Goal: Book appointment/travel/reservation

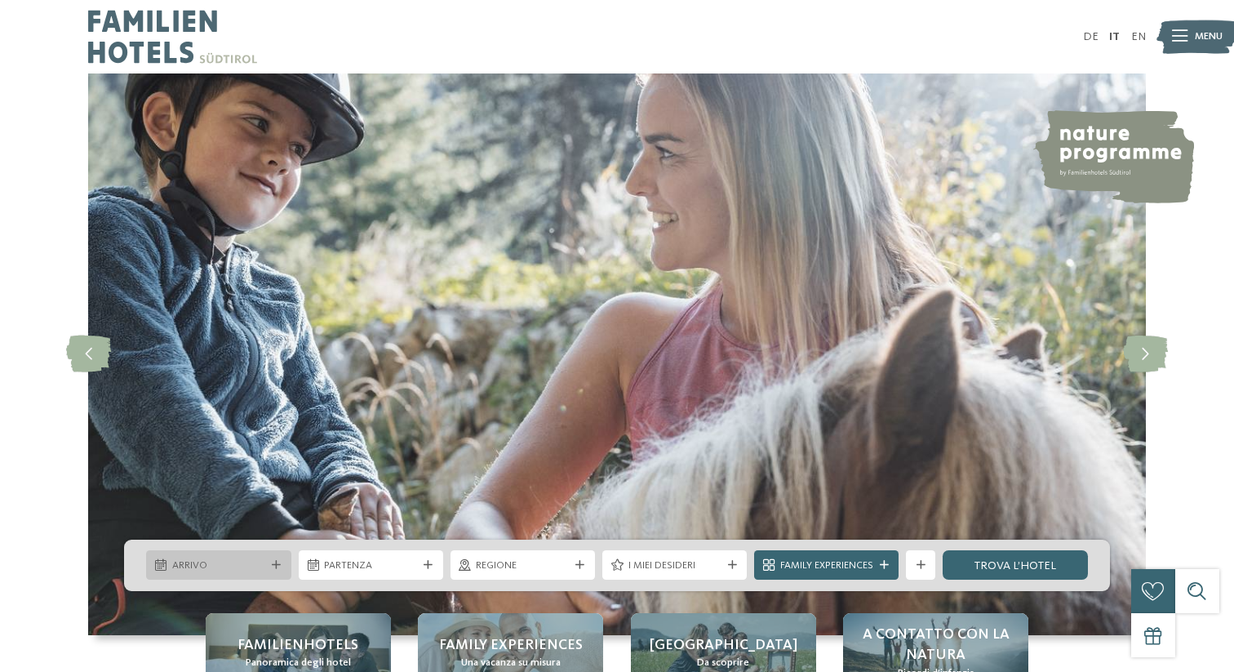
click at [262, 562] on span "Arrivo" at bounding box center [218, 565] width 93 height 15
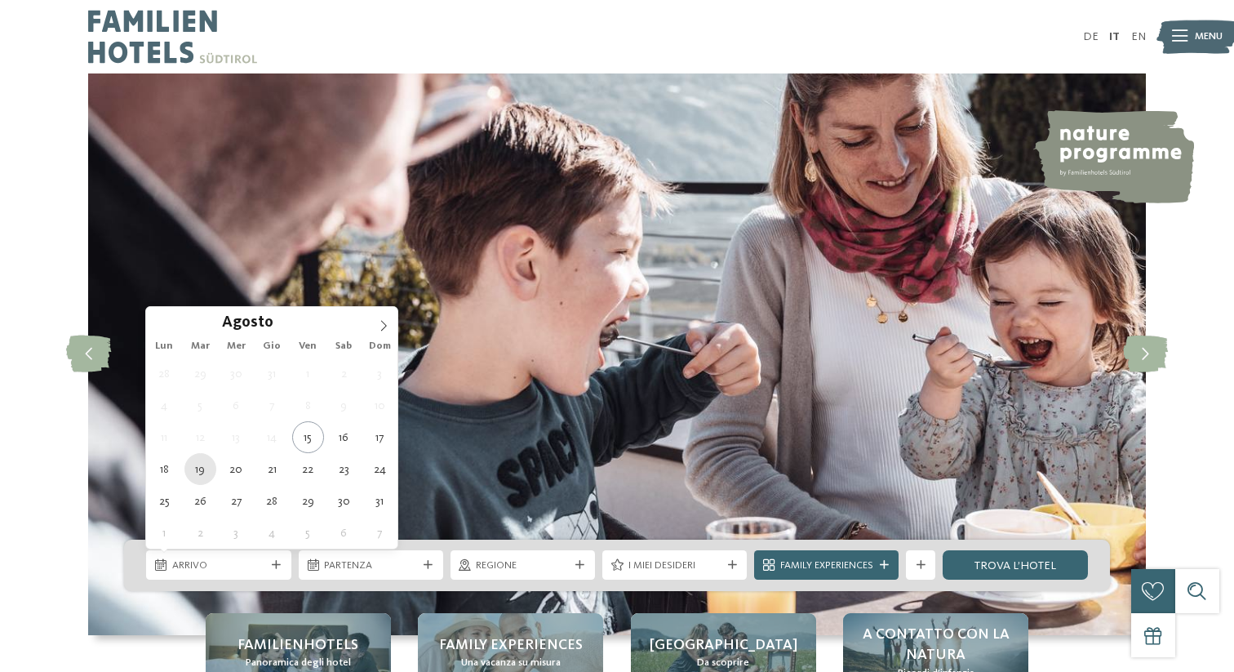
type div "[DATE]"
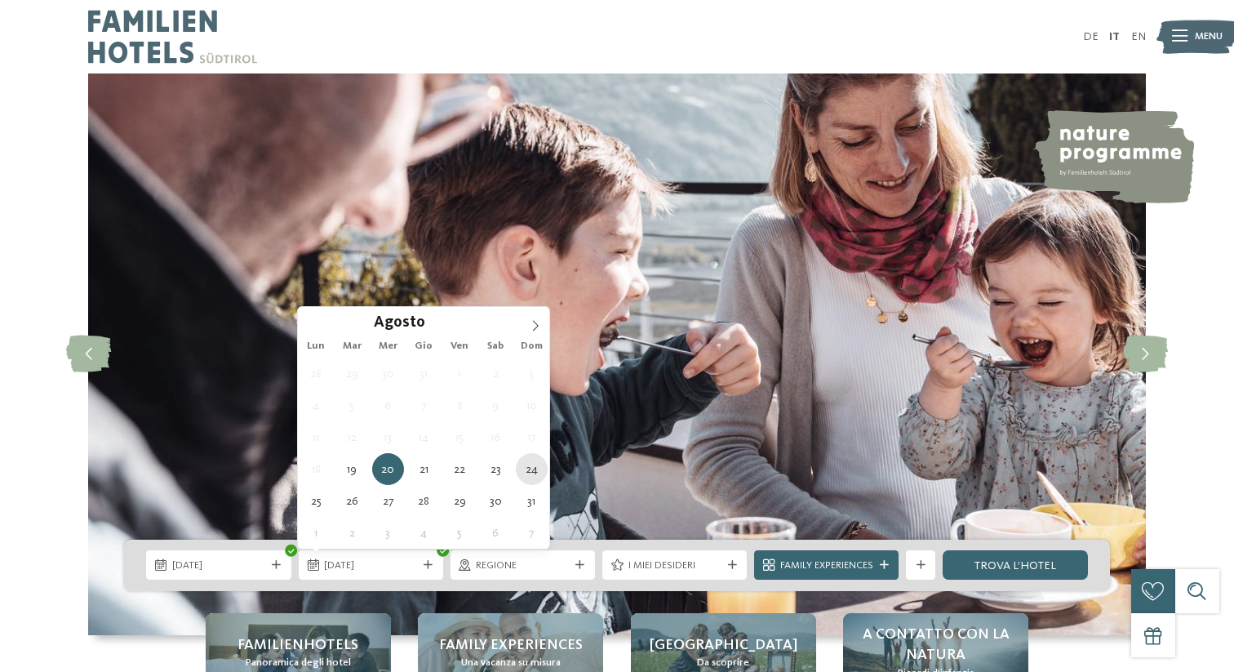
type div "[DATE]"
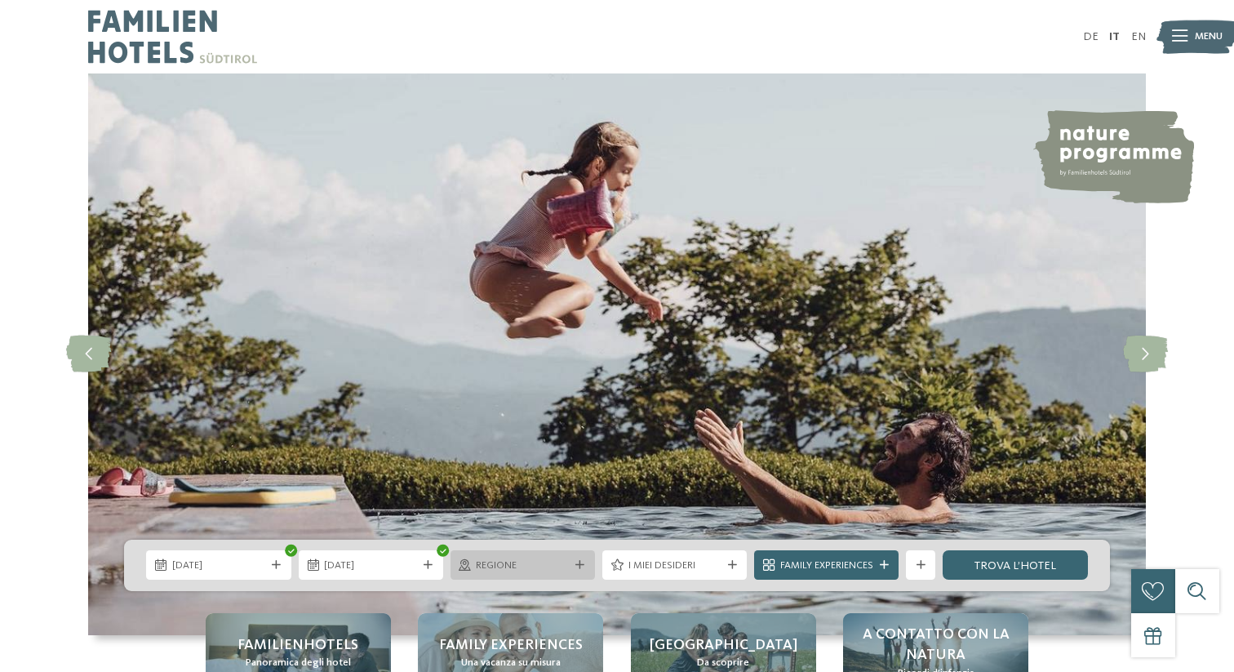
click at [549, 565] on span "Regione" at bounding box center [522, 565] width 93 height 15
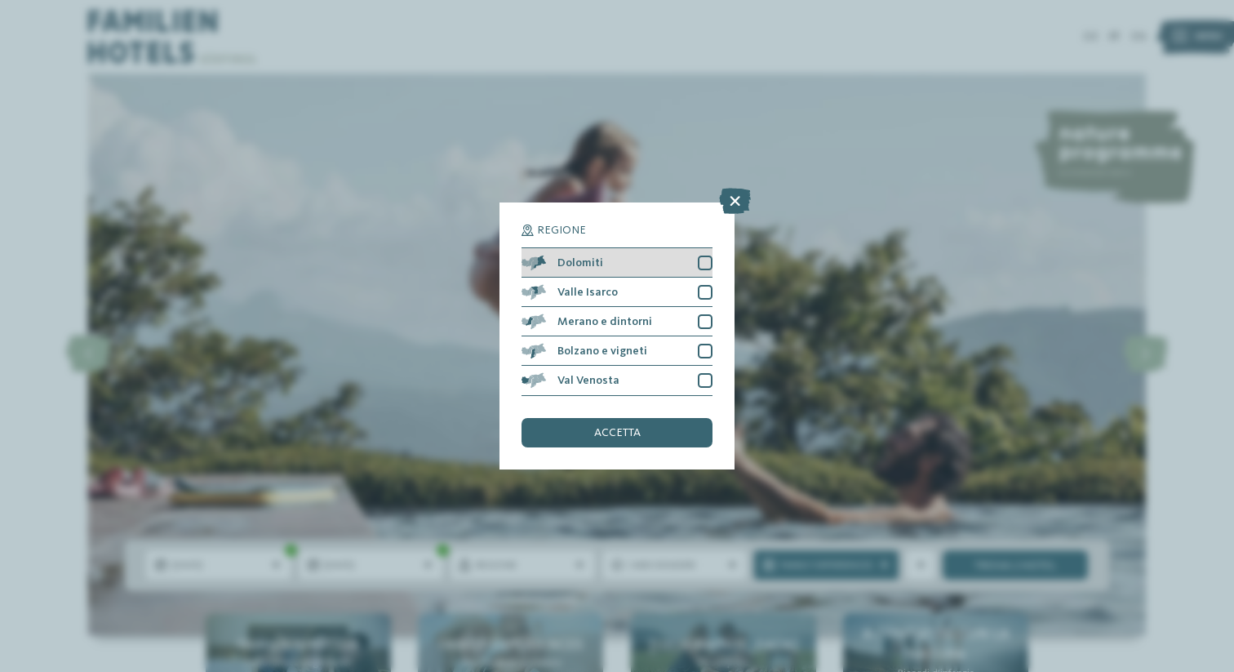
click at [697, 265] on div "Dolomiti" at bounding box center [617, 262] width 191 height 29
click at [704, 292] on div at bounding box center [705, 292] width 15 height 15
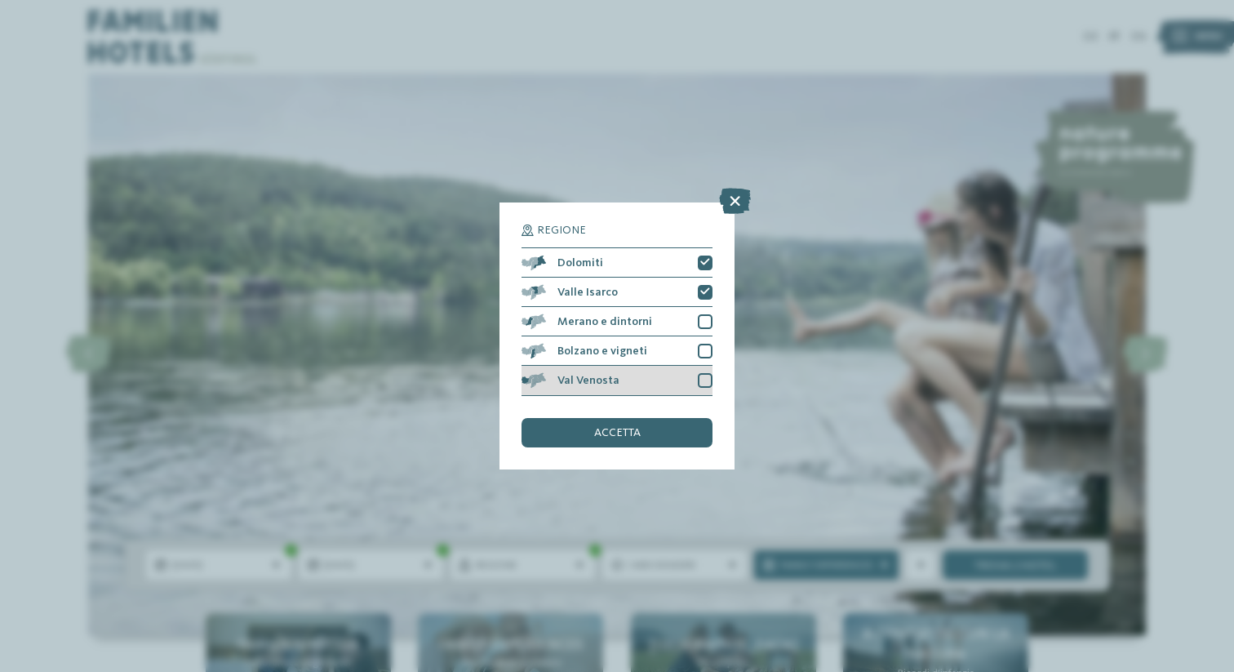
click at [711, 379] on div at bounding box center [705, 380] width 15 height 15
click at [648, 439] on div "accetta" at bounding box center [617, 432] width 191 height 29
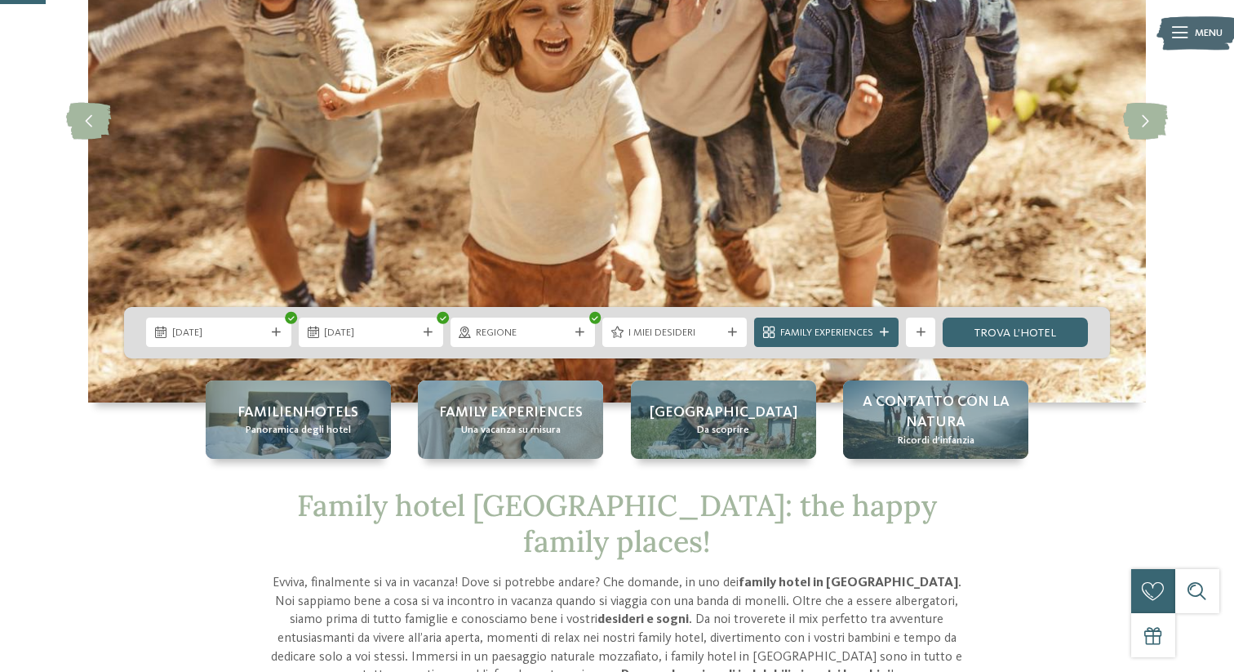
scroll to position [234, 0]
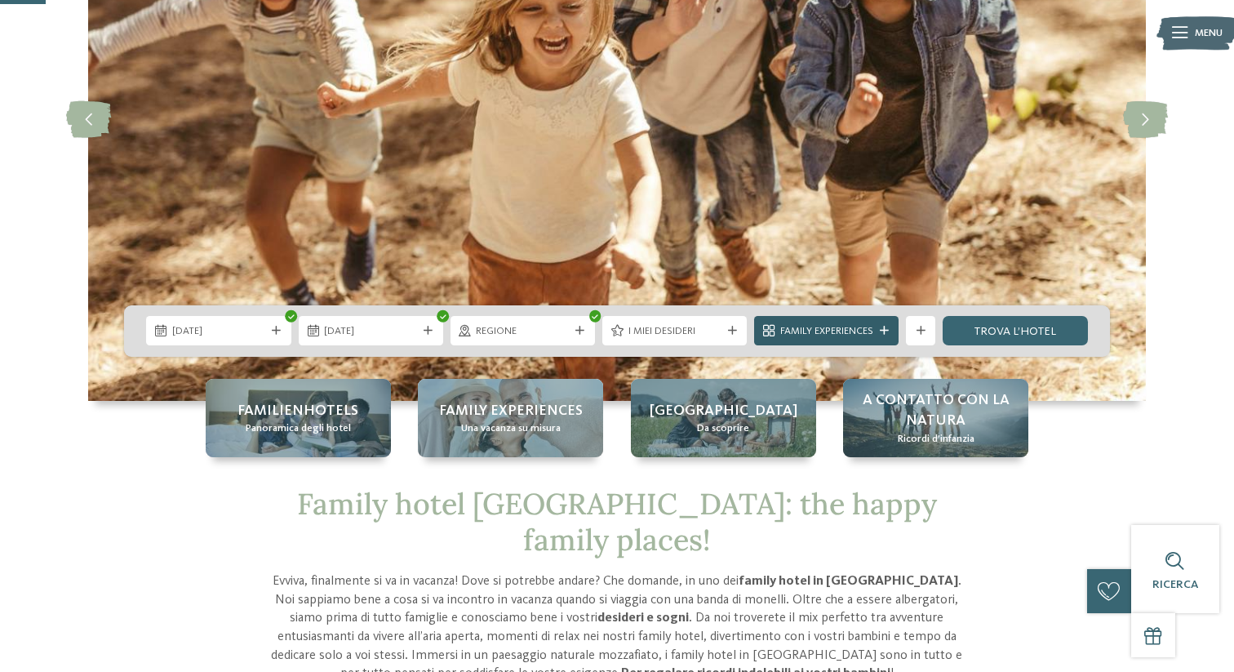
click at [844, 325] on span "Family Experiences" at bounding box center [826, 331] width 93 height 15
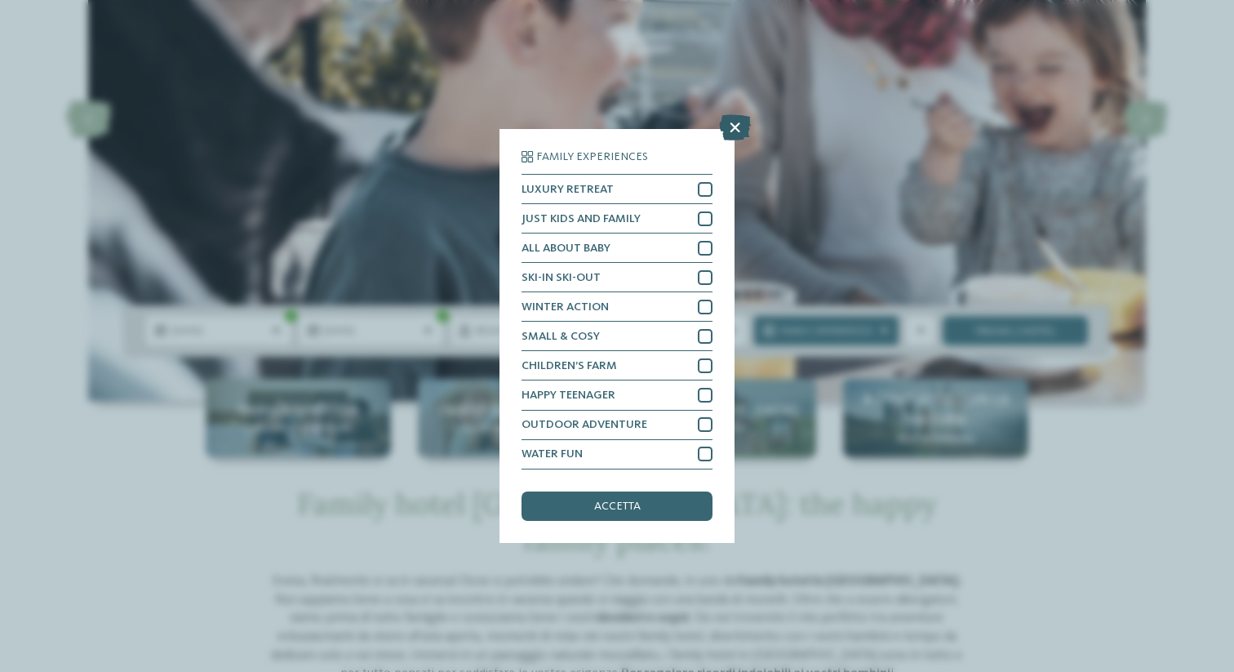
click at [735, 133] on icon at bounding box center [735, 128] width 32 height 26
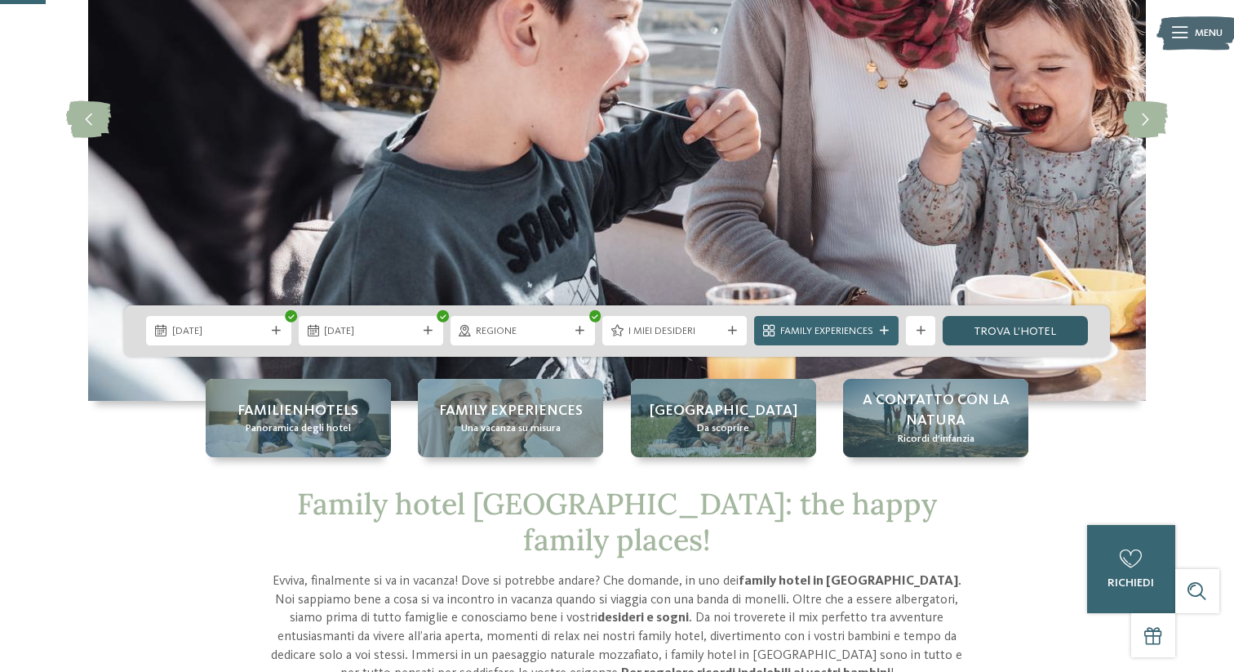
click at [1021, 336] on link "trova l’hotel" at bounding box center [1015, 330] width 144 height 29
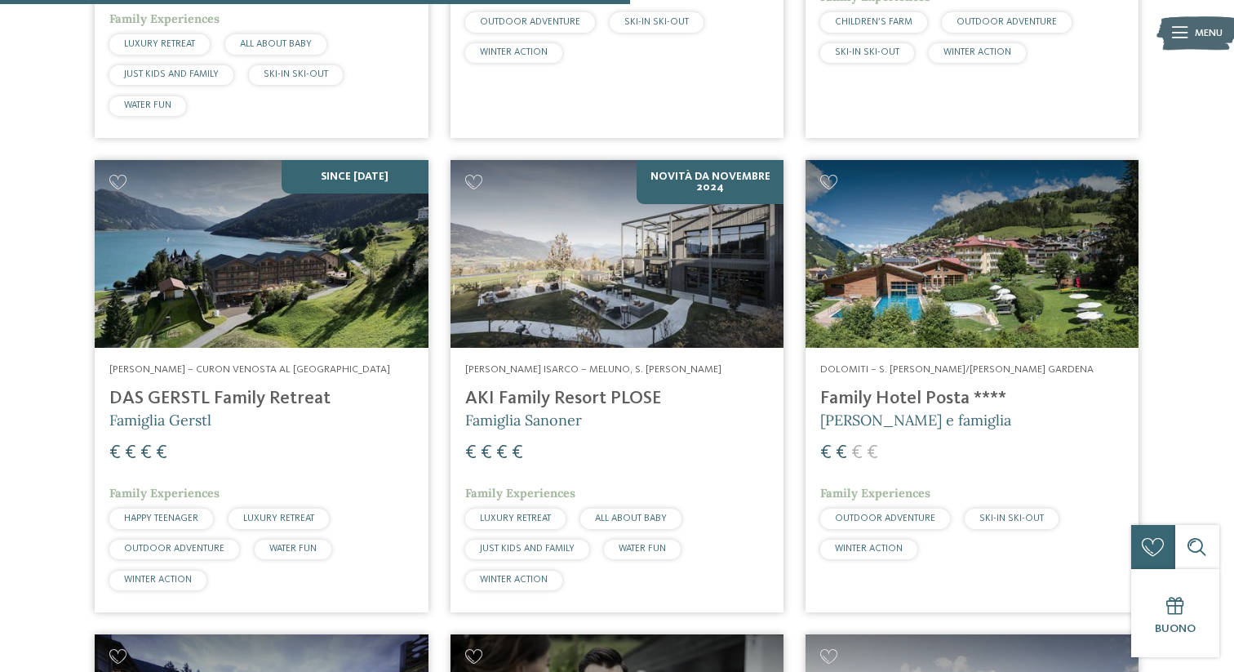
scroll to position [1856, 0]
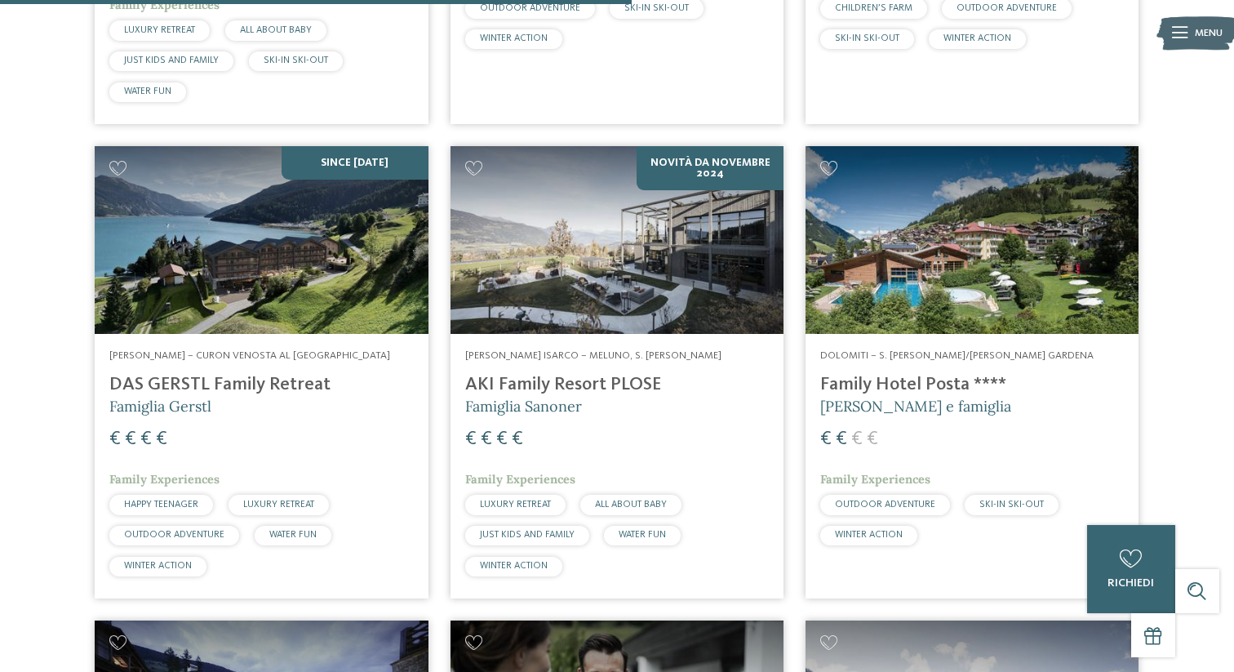
click at [970, 270] on img at bounding box center [972, 240] width 333 height 188
click at [56, 380] on div "18 / 27 Dolomiti – Obereggen-Nova Ponente Adventure Family Hotel Maria **** Fam…" at bounding box center [617, 136] width 1220 height 2888
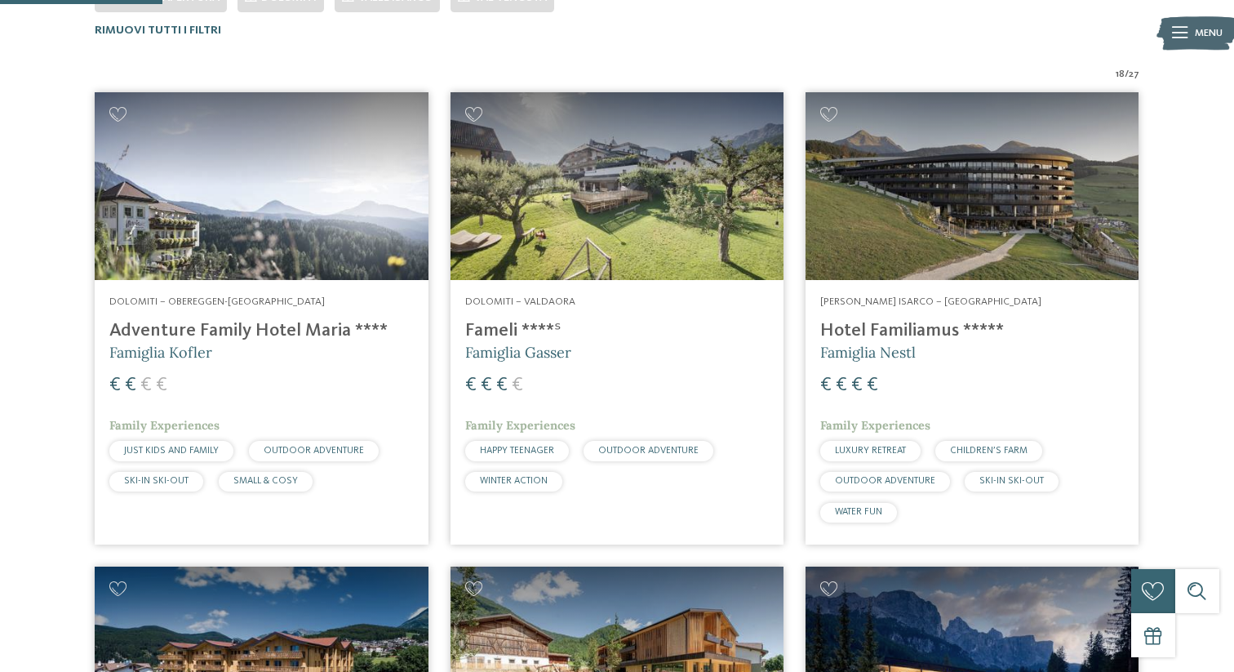
scroll to position [477, 0]
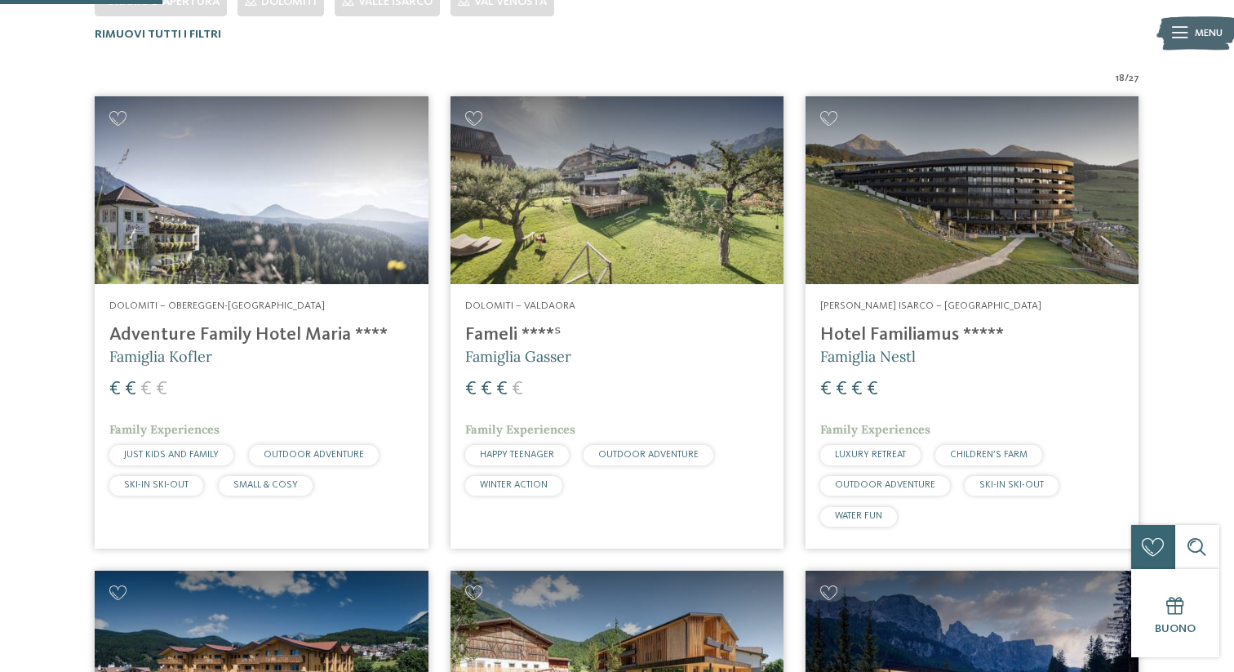
click at [277, 208] on img at bounding box center [261, 190] width 333 height 188
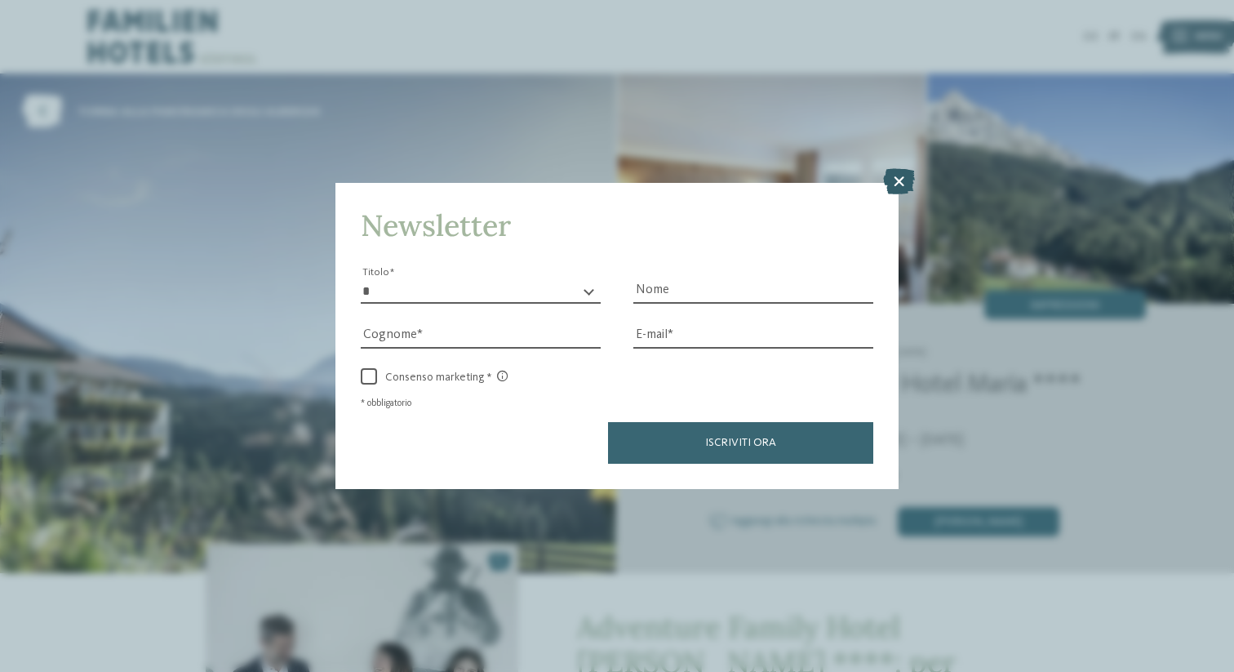
click at [900, 184] on icon at bounding box center [899, 181] width 32 height 26
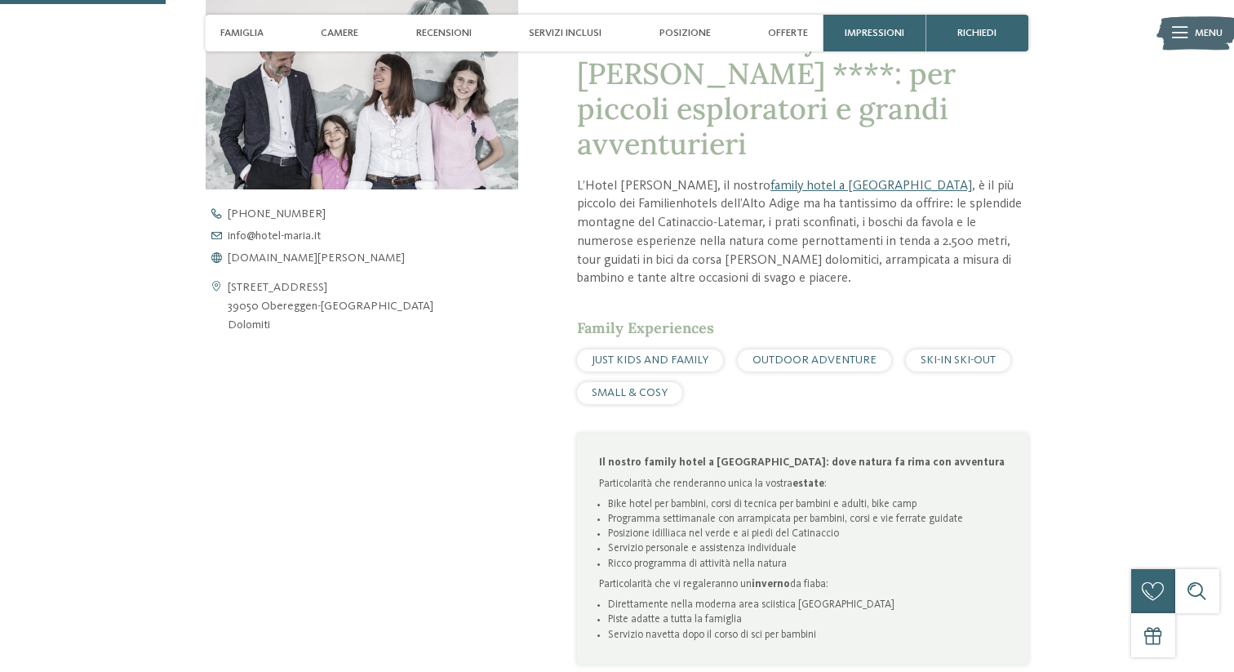
scroll to position [606, 0]
